Goal: Transaction & Acquisition: Purchase product/service

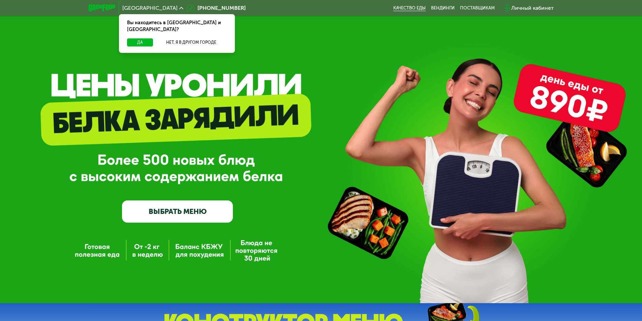
click at [394, 6] on link "Качество еды" at bounding box center [409, 7] width 32 height 5
click at [183, 218] on link "ВЫБРАТЬ МЕНЮ" at bounding box center [177, 211] width 111 height 22
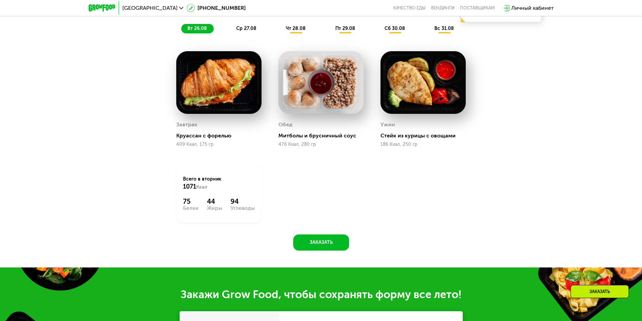
scroll to position [499, 0]
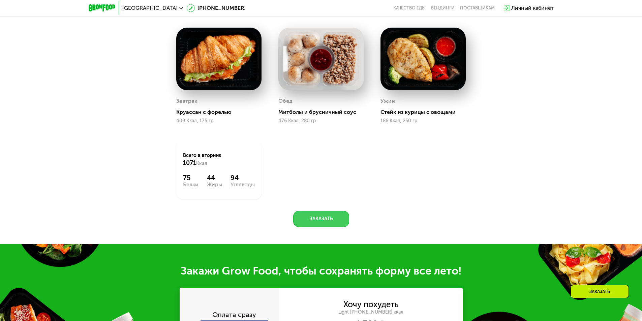
click at [326, 220] on button "Заказать" at bounding box center [321, 219] width 56 height 16
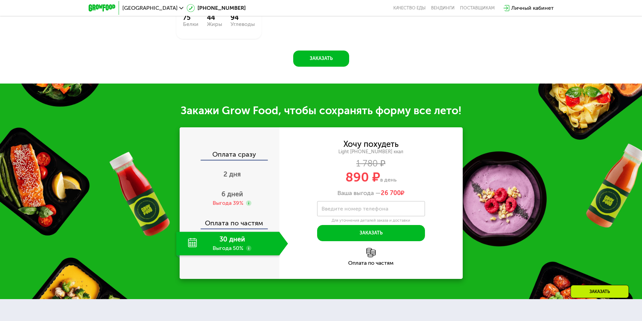
scroll to position [644, 0]
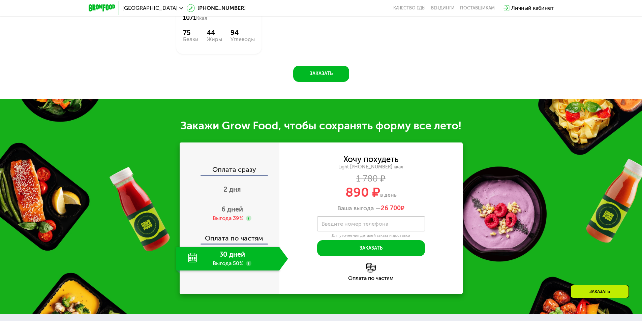
click at [103, 7] on img at bounding box center [102, 7] width 27 height 7
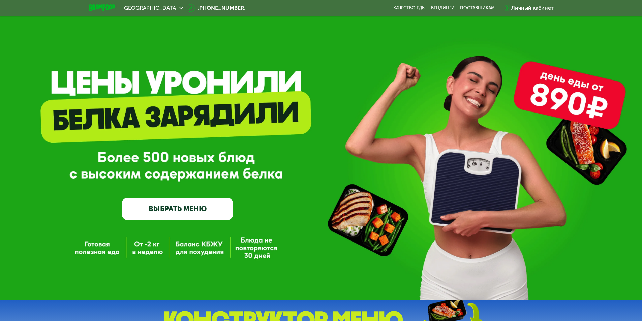
scroll to position [0, 0]
